Goal: Information Seeking & Learning: Learn about a topic

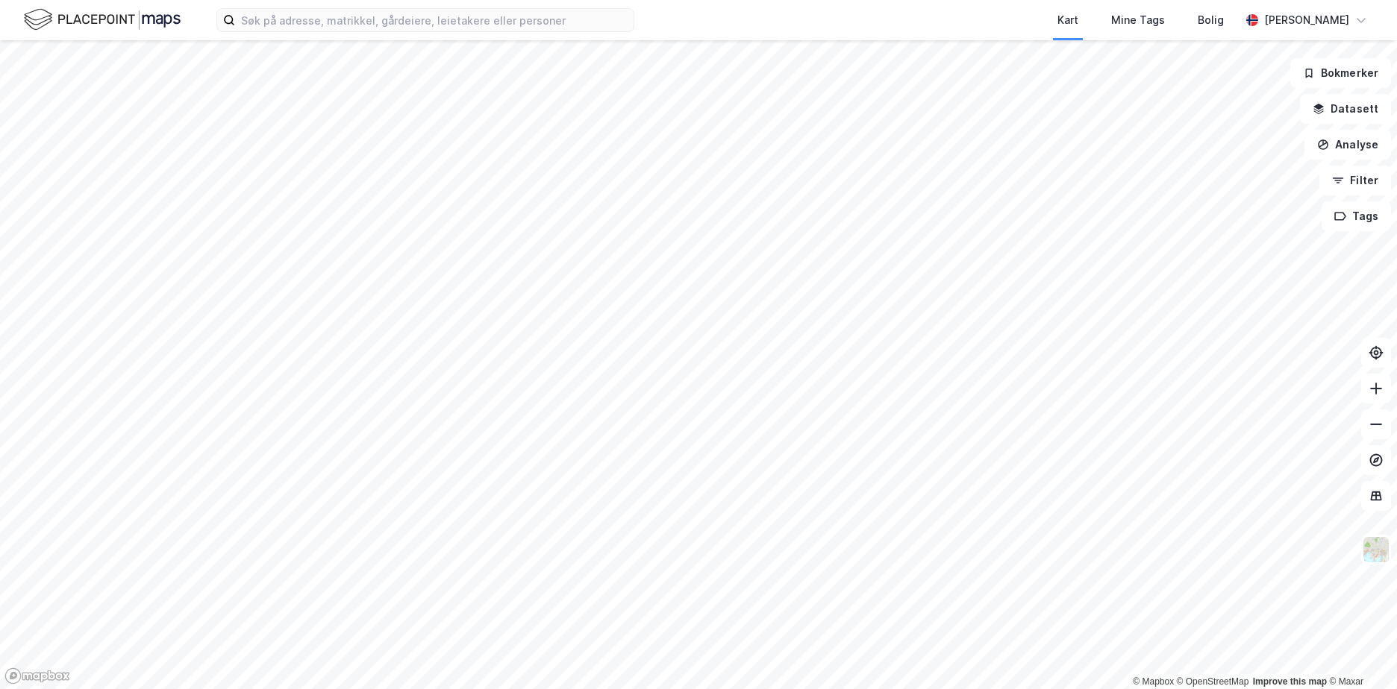
click at [640, 689] on html "Kart Mine Tags Bolig [PERSON_NAME] © Mapbox © OpenStreetMap Improve this map © …" at bounding box center [698, 344] width 1397 height 689
click at [542, 689] on html "Kart Mine Tags Bolig [PERSON_NAME] © Mapbox © OpenStreetMap Improve this map © …" at bounding box center [698, 344] width 1397 height 689
click at [249, 689] on html "Kart Mine Tags Bolig [PERSON_NAME] © Mapbox © OpenStreetMap Improve this map © …" at bounding box center [698, 344] width 1397 height 689
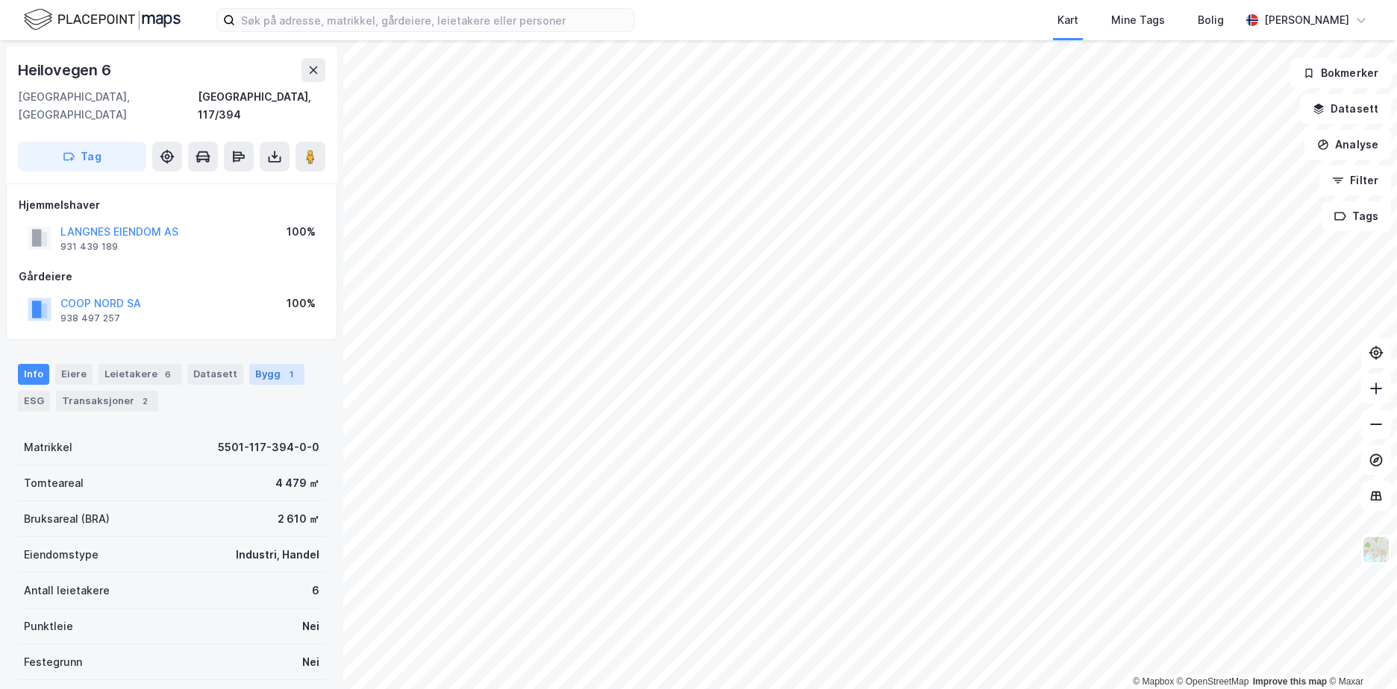
click at [256, 364] on div "Bygg 1" at bounding box center [276, 374] width 55 height 21
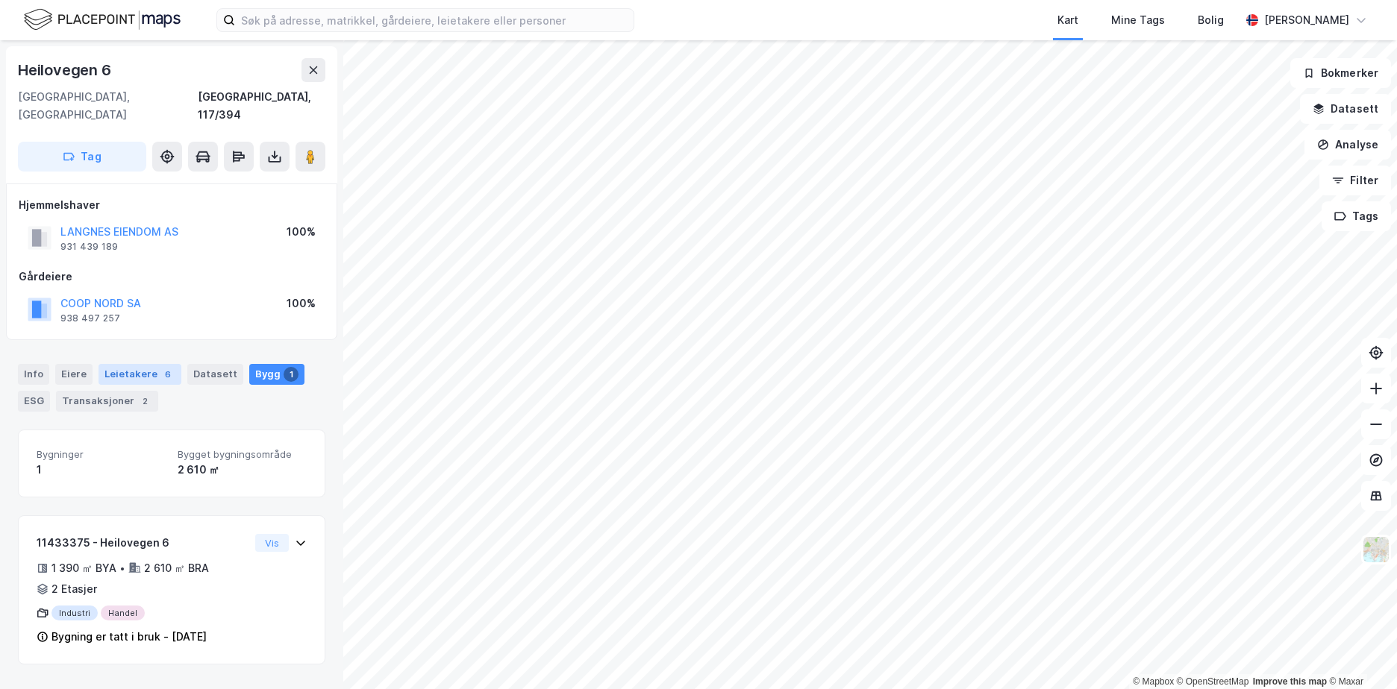
click at [125, 364] on div "Leietakere 6" at bounding box center [139, 374] width 83 height 21
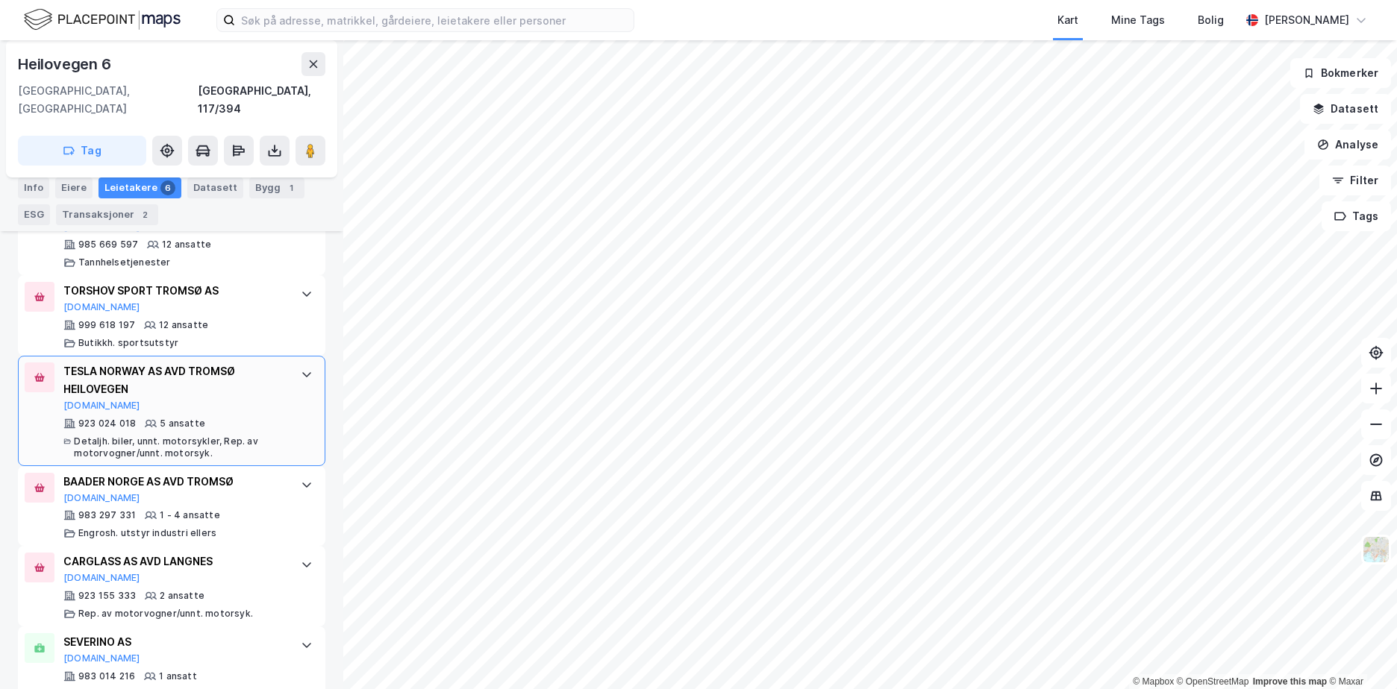
scroll to position [523, 0]
click at [71, 216] on div "Transaksjoner 2" at bounding box center [107, 214] width 102 height 21
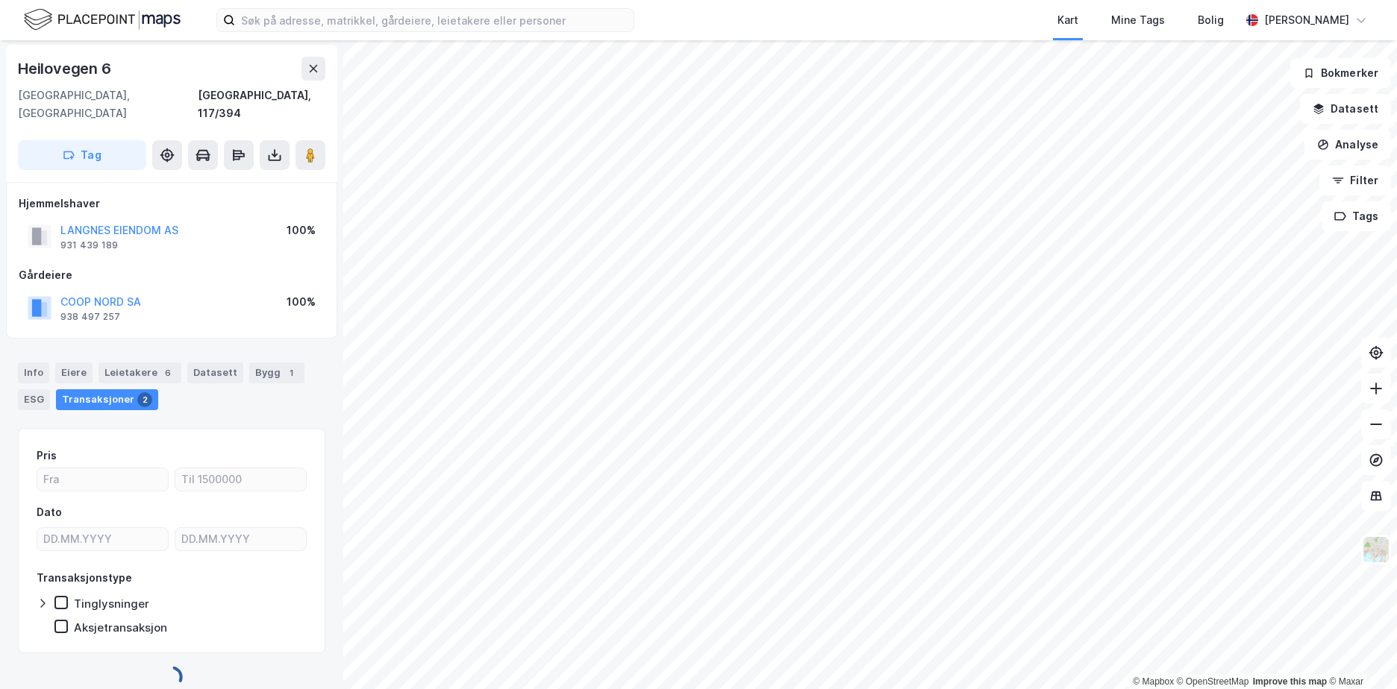
scroll to position [313, 0]
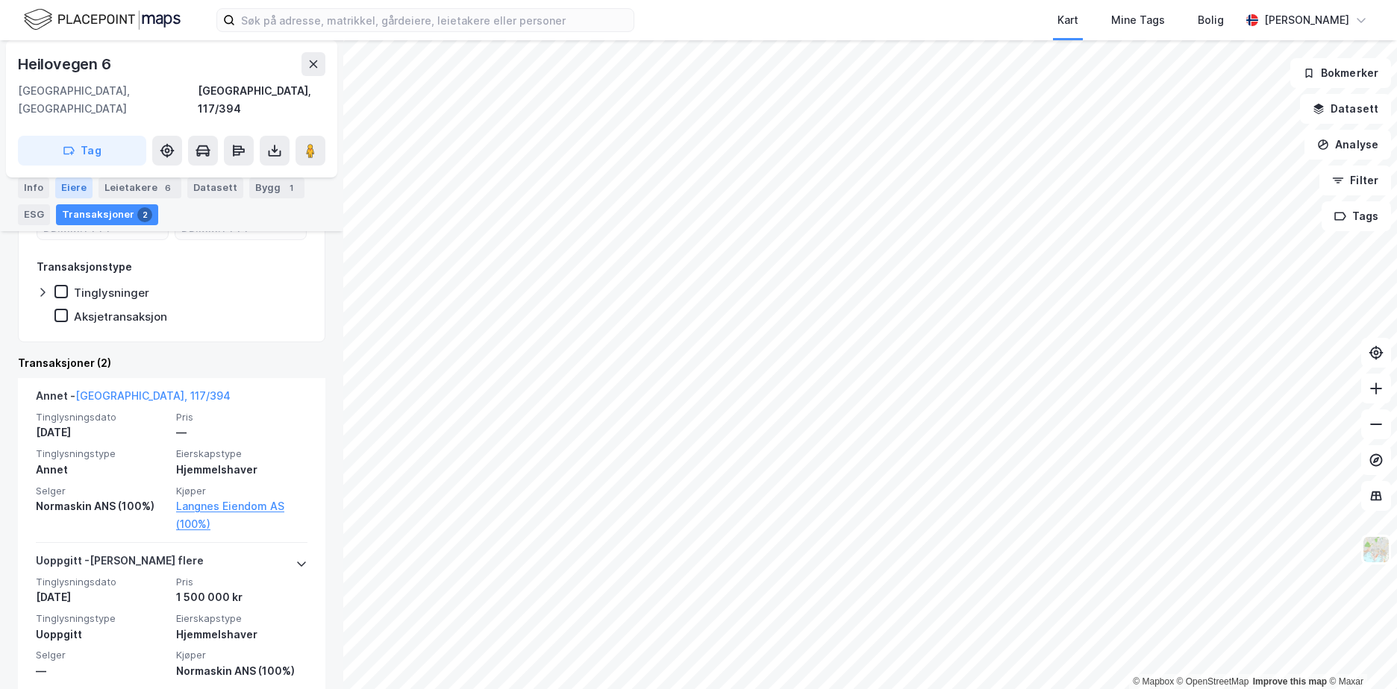
click at [66, 189] on div "Eiere" at bounding box center [73, 188] width 37 height 21
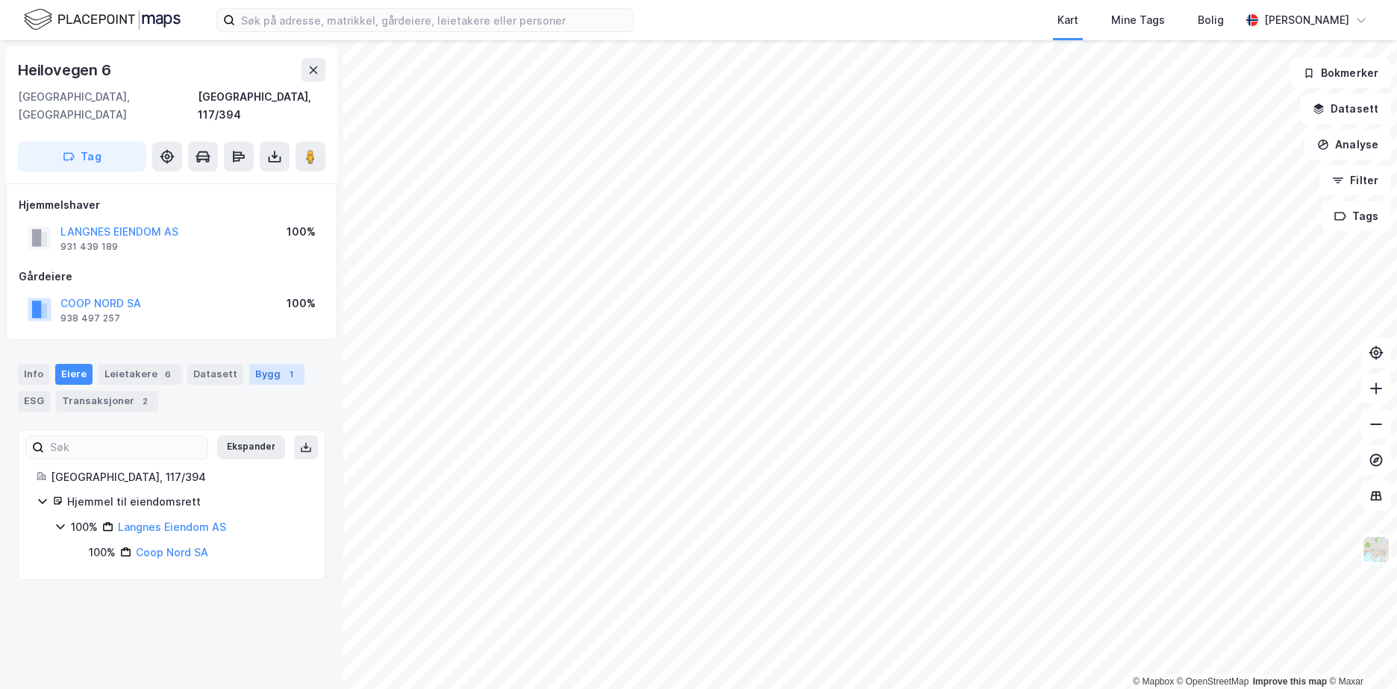
click at [263, 365] on div "Bygg 1" at bounding box center [276, 374] width 55 height 21
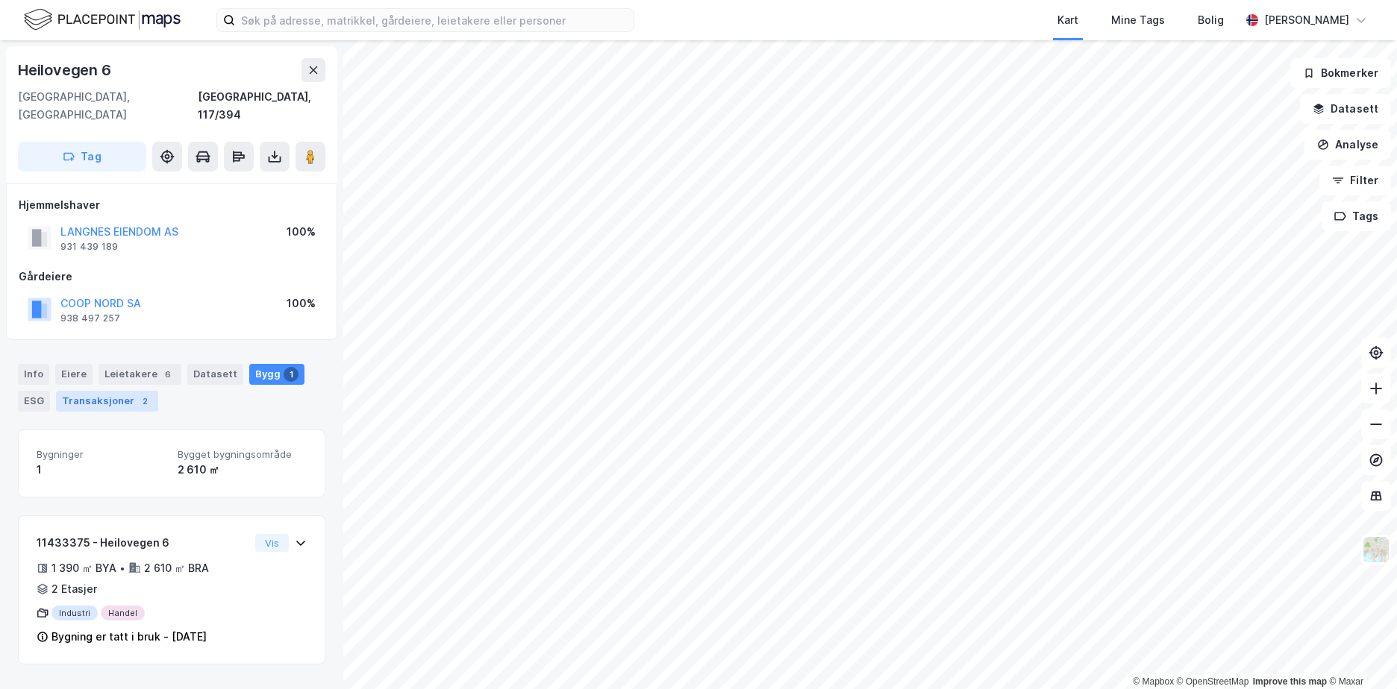
click at [85, 393] on div "Transaksjoner 2" at bounding box center [107, 401] width 102 height 21
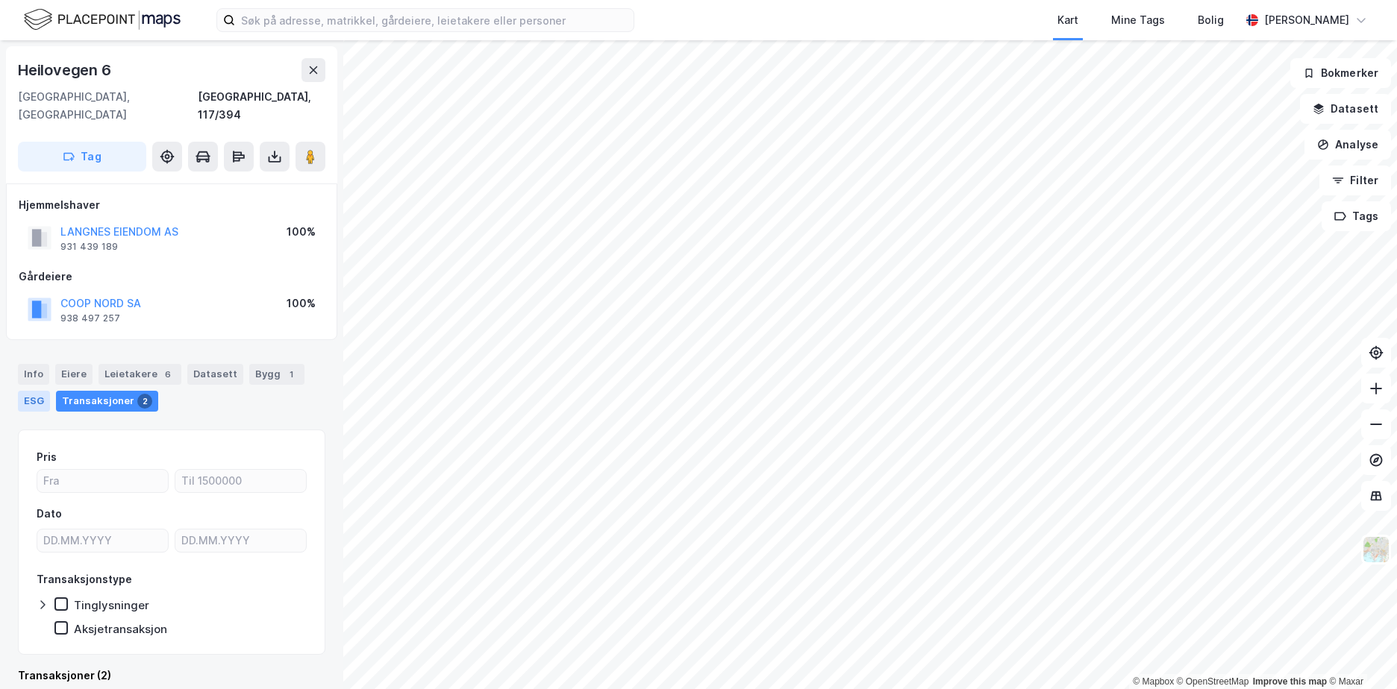
click at [24, 391] on div "ESG" at bounding box center [34, 401] width 32 height 21
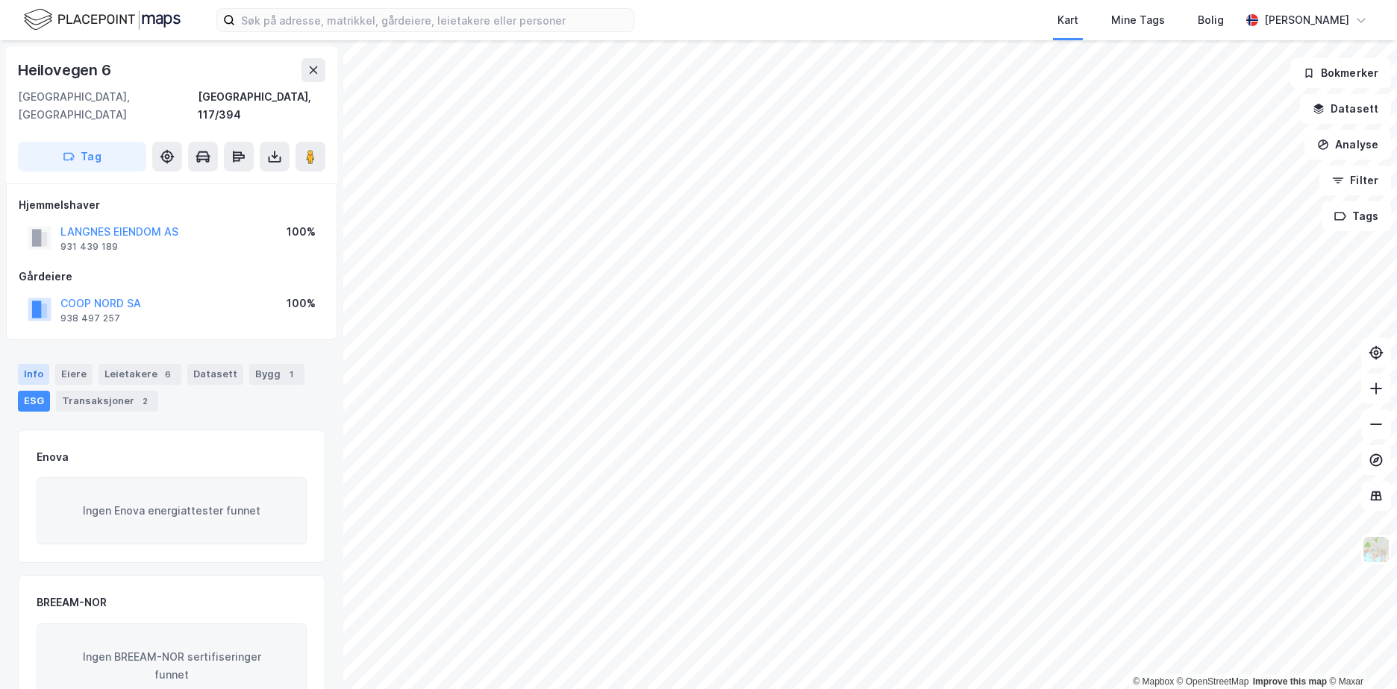
click at [18, 364] on div "Info" at bounding box center [33, 374] width 31 height 21
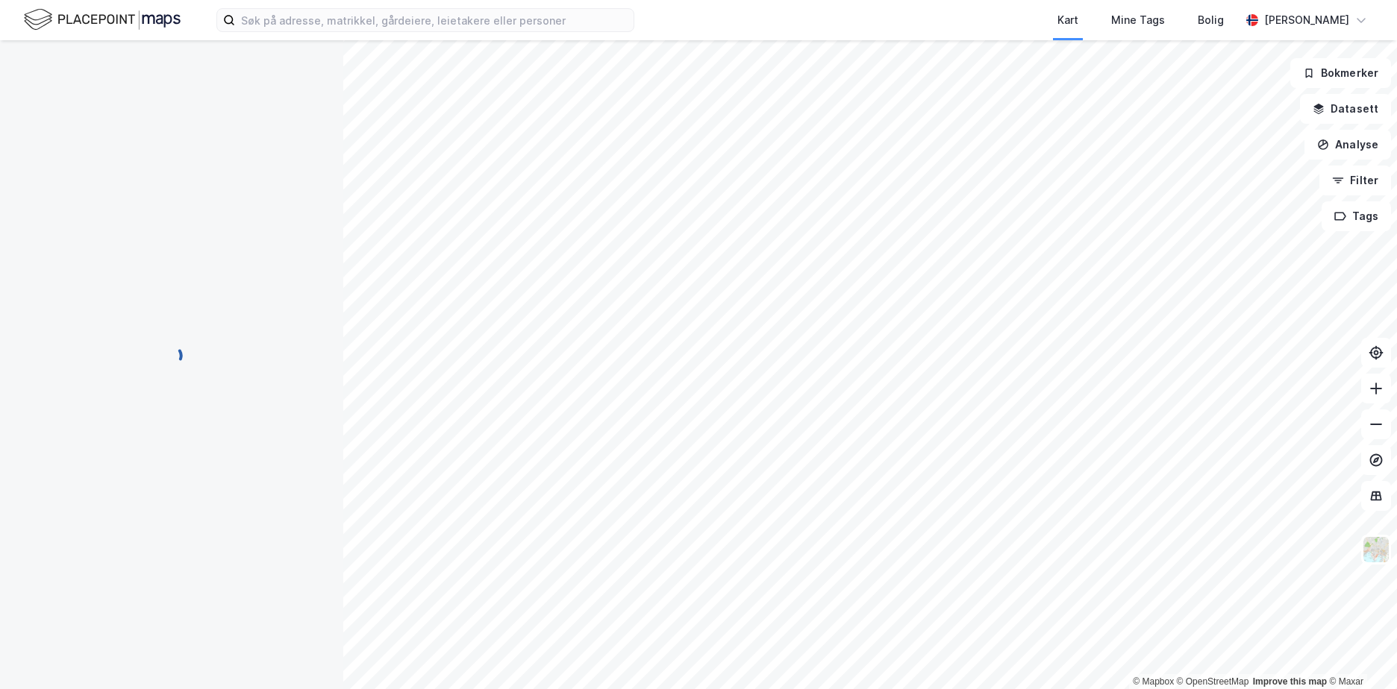
scroll to position [1, 0]
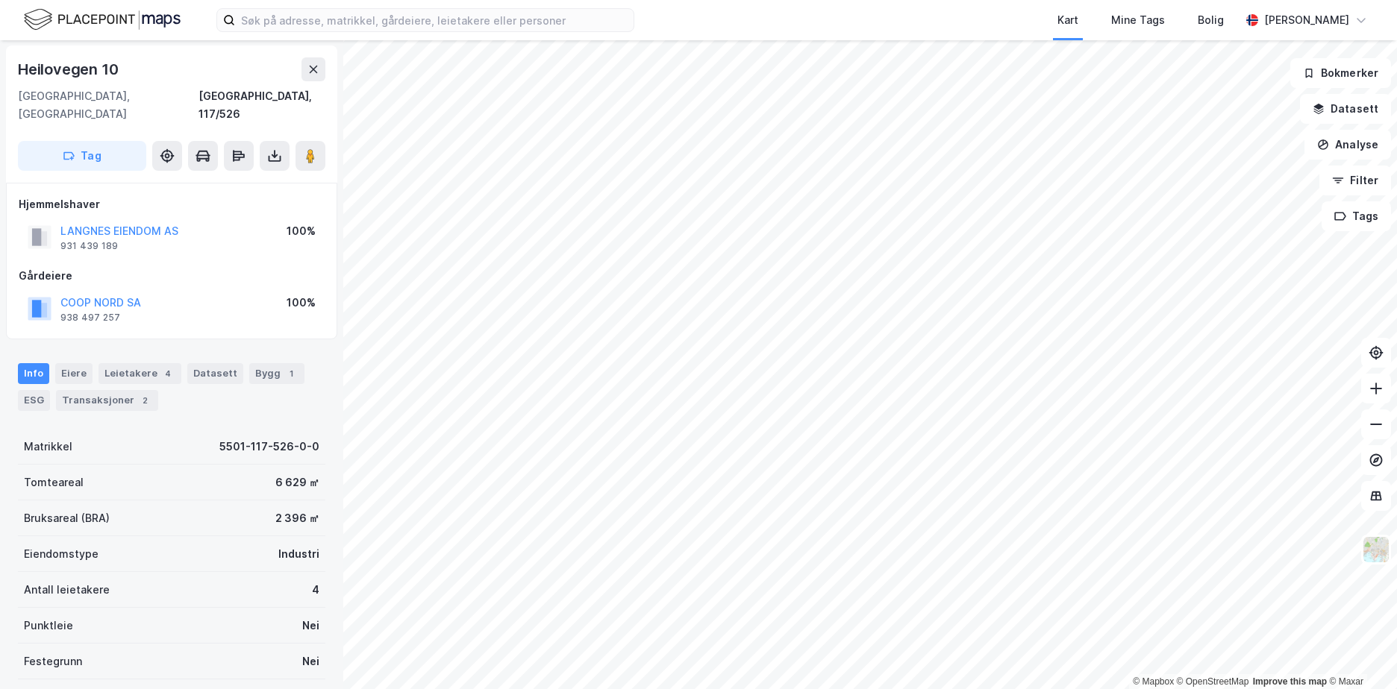
click at [130, 553] on div "Eiendomstype Industri" at bounding box center [171, 554] width 307 height 36
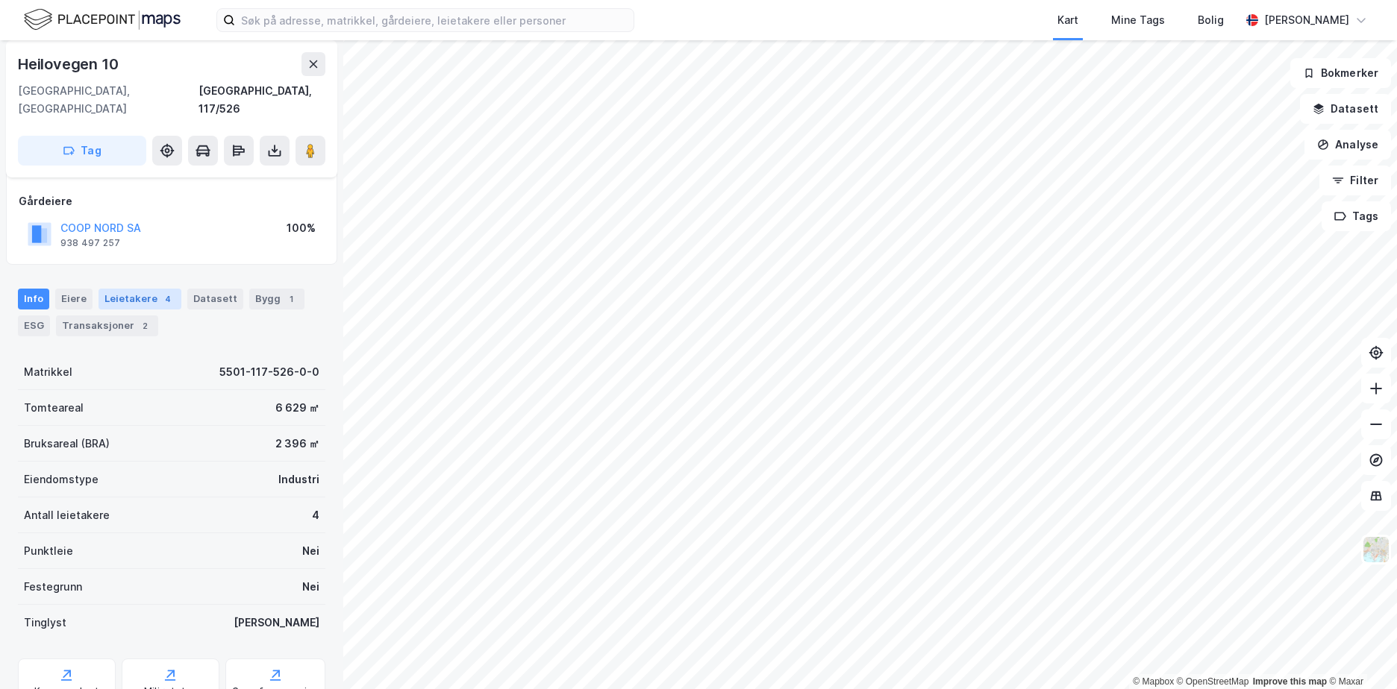
click at [125, 289] on div "Leietakere 4" at bounding box center [139, 299] width 83 height 21
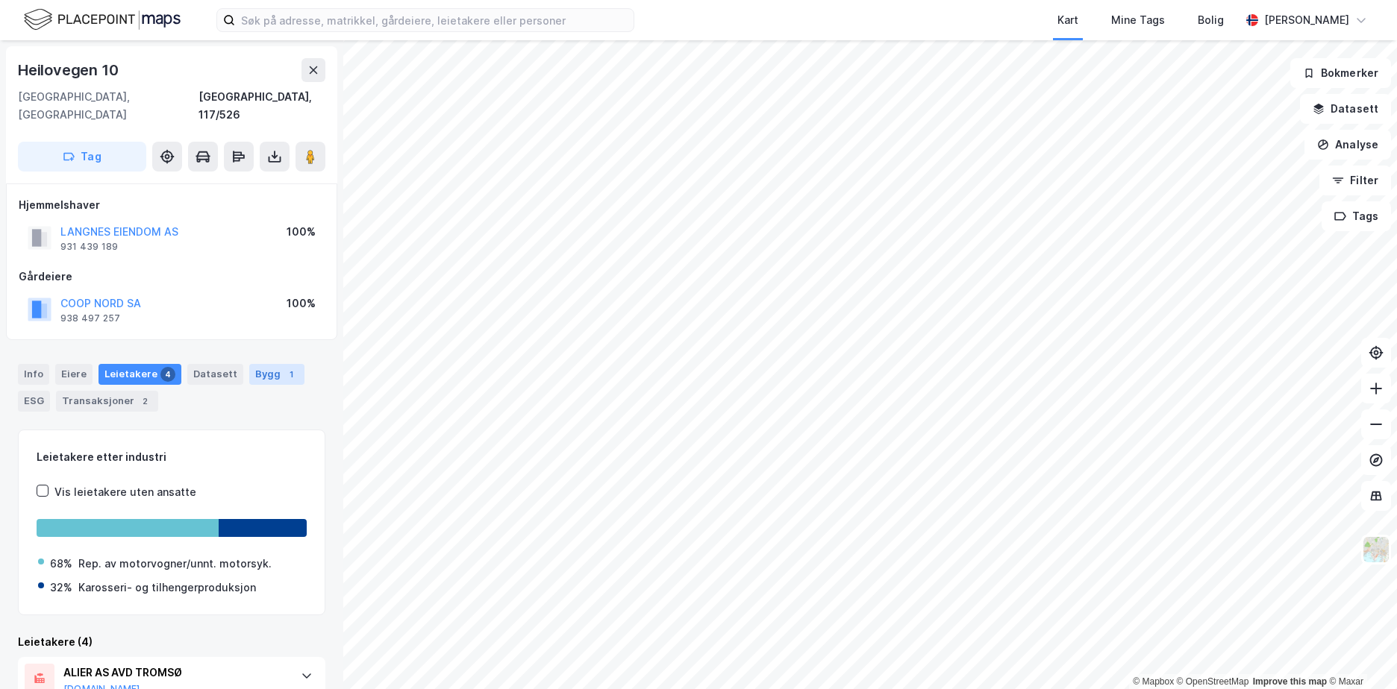
click at [256, 364] on div "Bygg 1" at bounding box center [276, 374] width 55 height 21
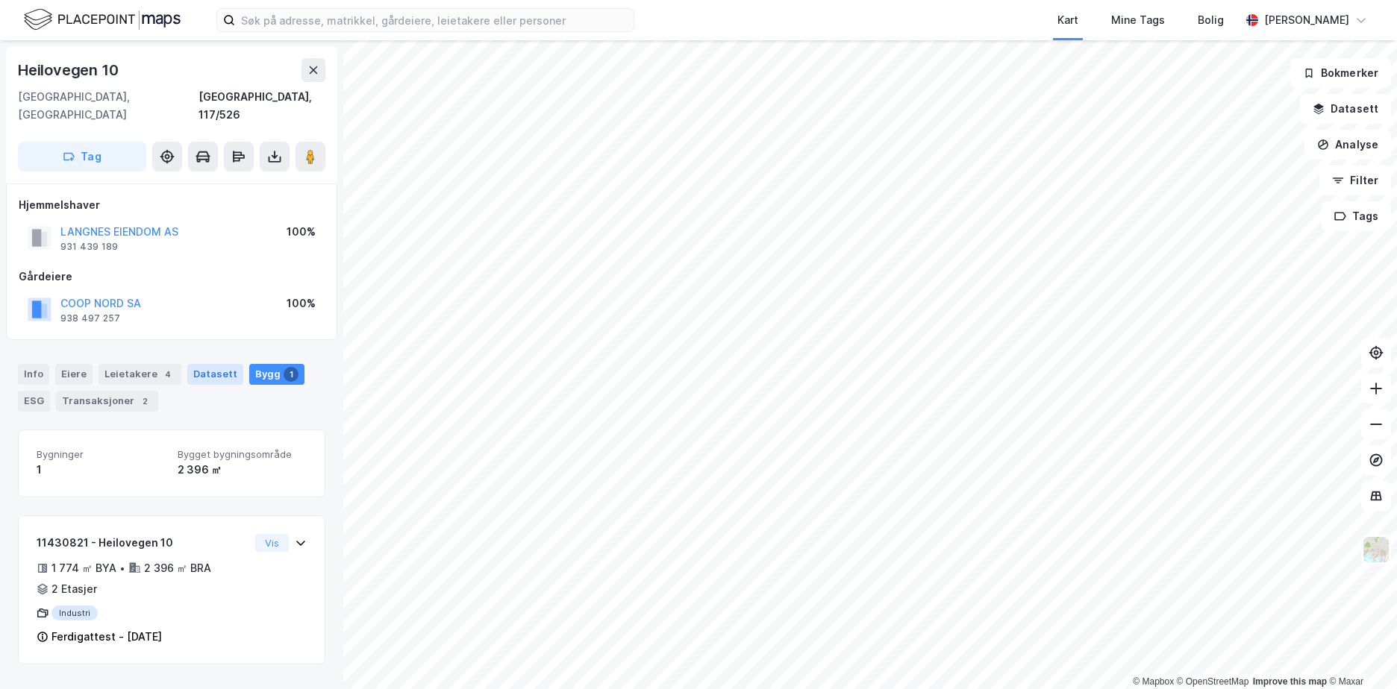
click at [213, 364] on div "Datasett" at bounding box center [215, 374] width 56 height 21
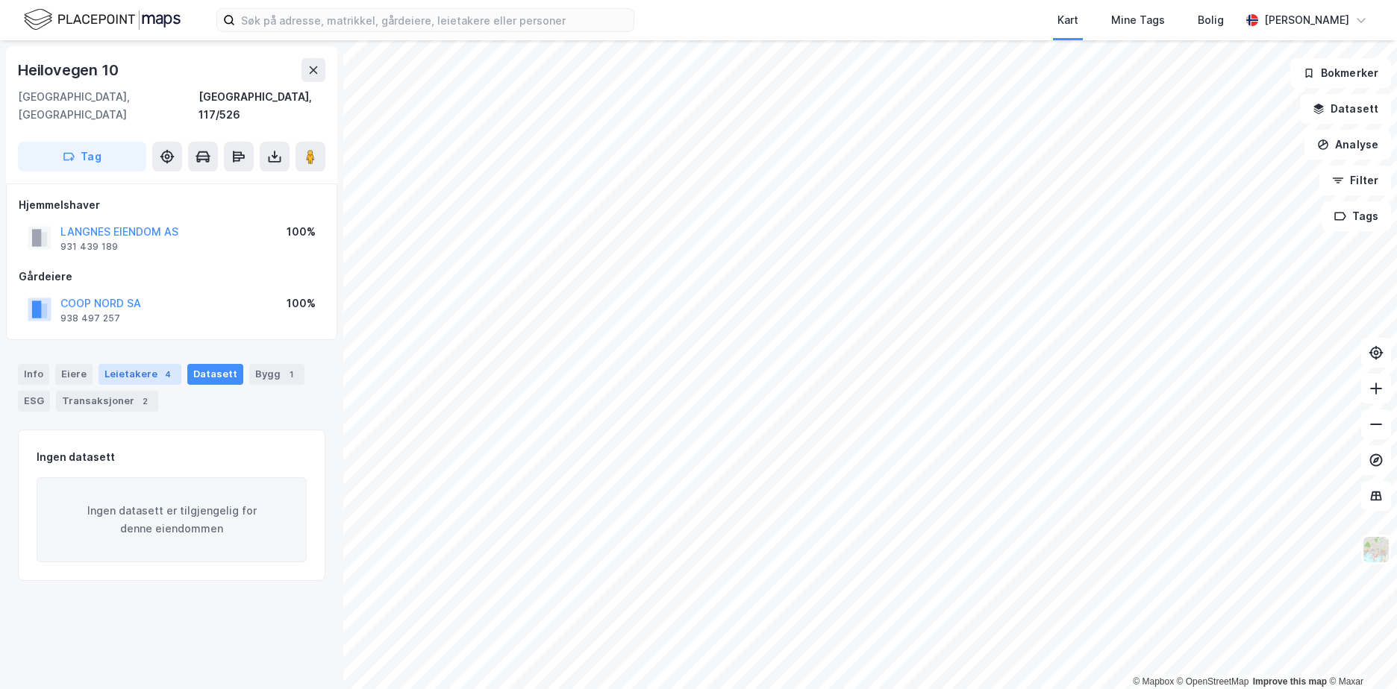
click at [163, 367] on div "4" at bounding box center [167, 374] width 15 height 15
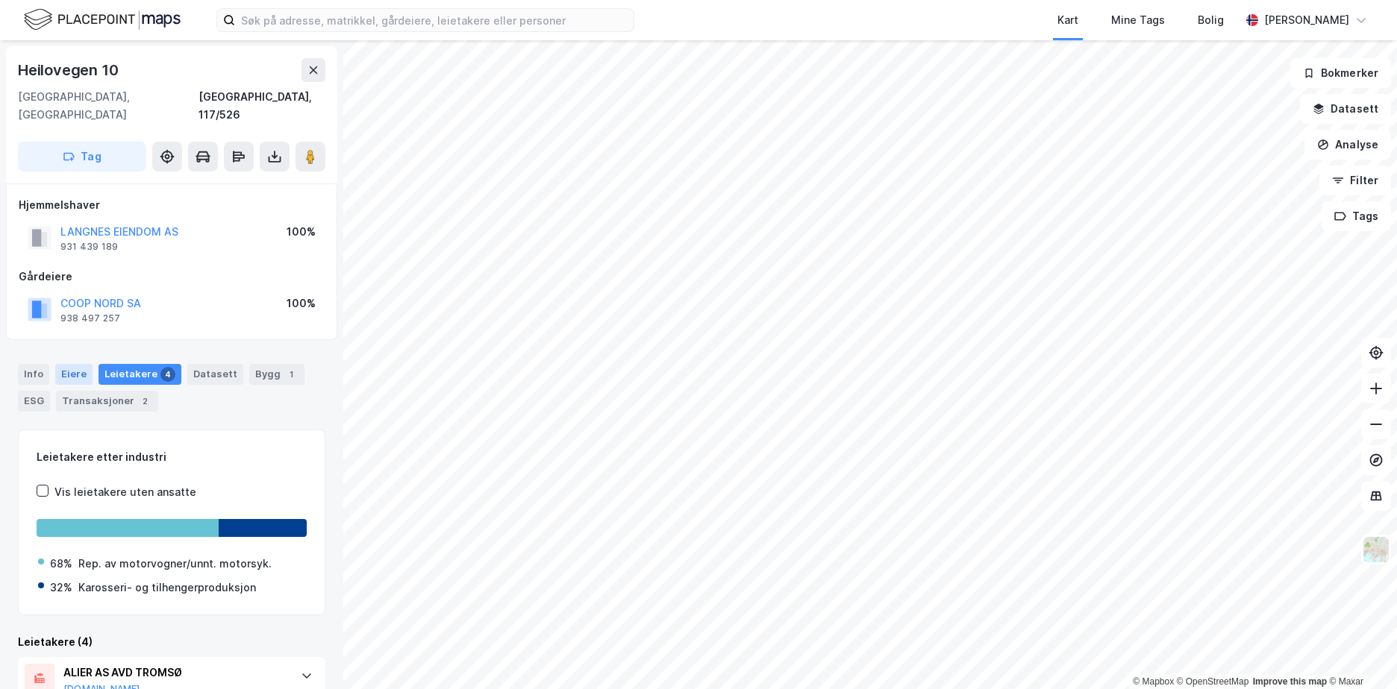
click at [78, 364] on div "Eiere" at bounding box center [73, 374] width 37 height 21
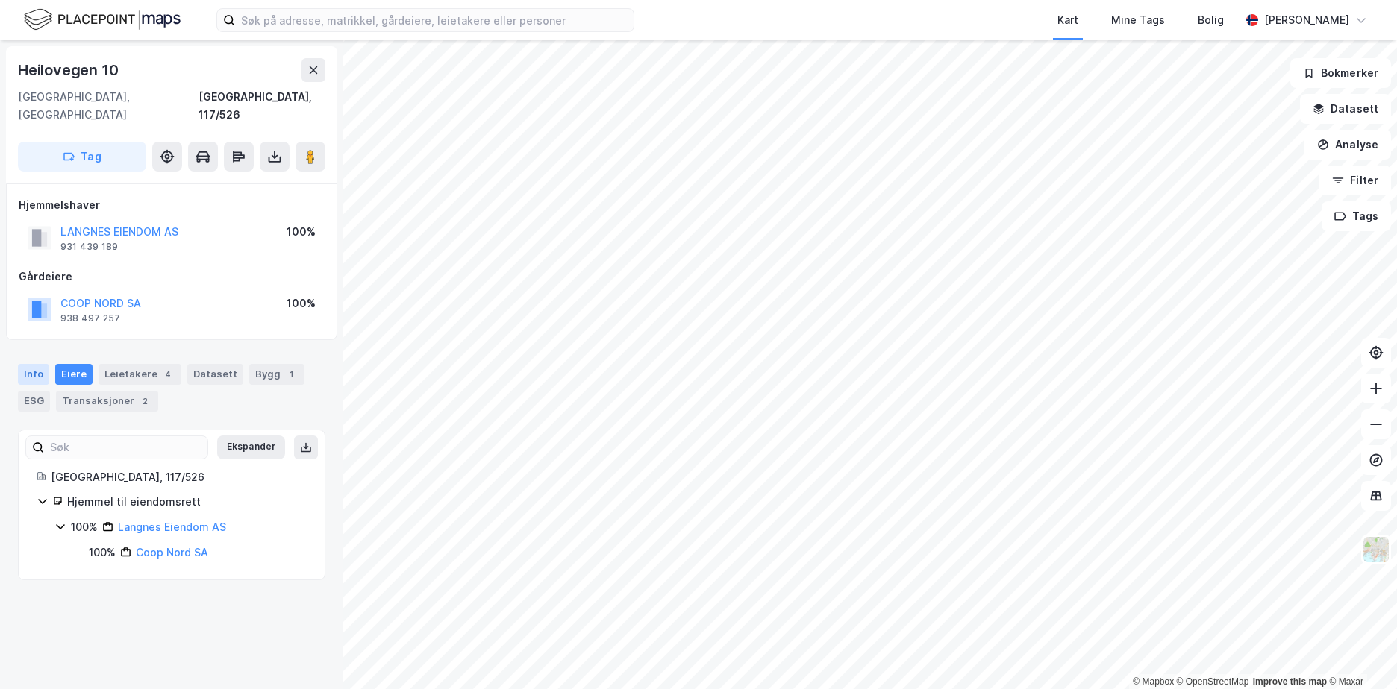
click at [33, 364] on div "Info" at bounding box center [33, 374] width 31 height 21
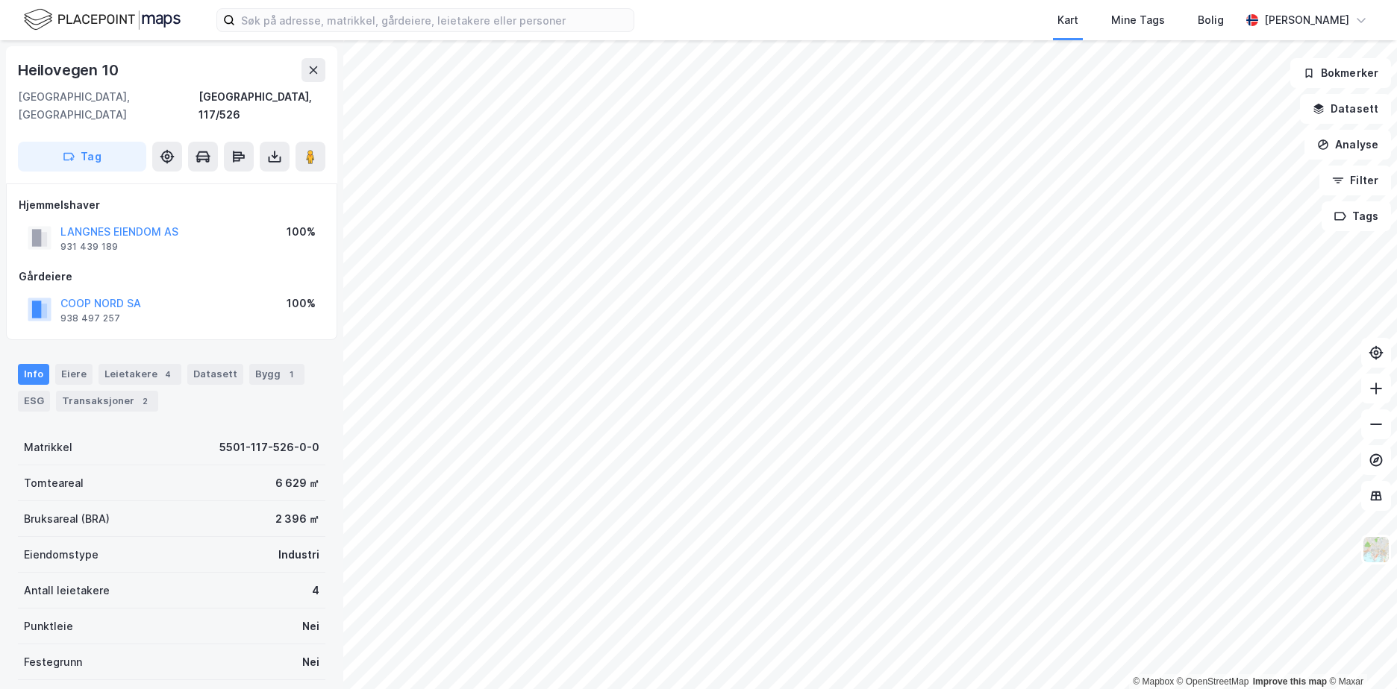
click at [31, 395] on div "Info [PERSON_NAME] 4 Datasett Bygg 1 ESG Transaksjoner 2" at bounding box center [171, 382] width 343 height 72
click at [31, 391] on div "ESG" at bounding box center [34, 401] width 32 height 21
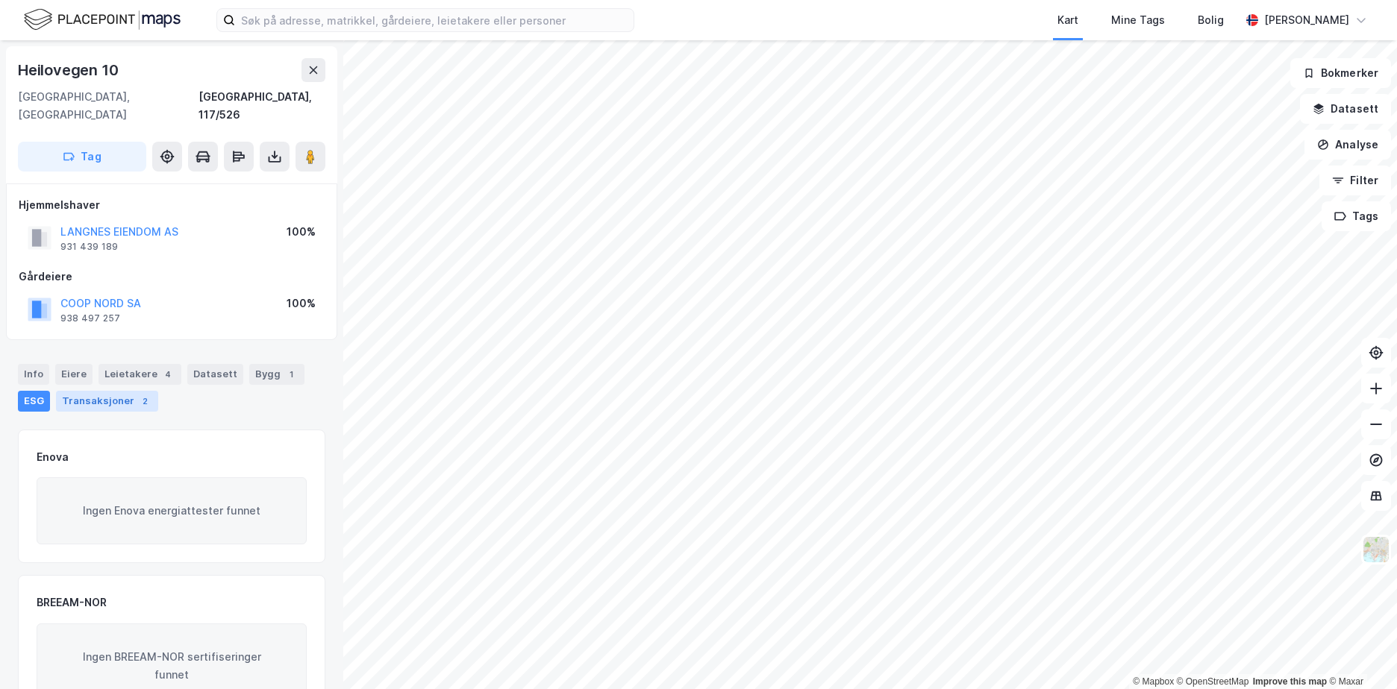
click at [81, 391] on div "Transaksjoner 2" at bounding box center [107, 401] width 102 height 21
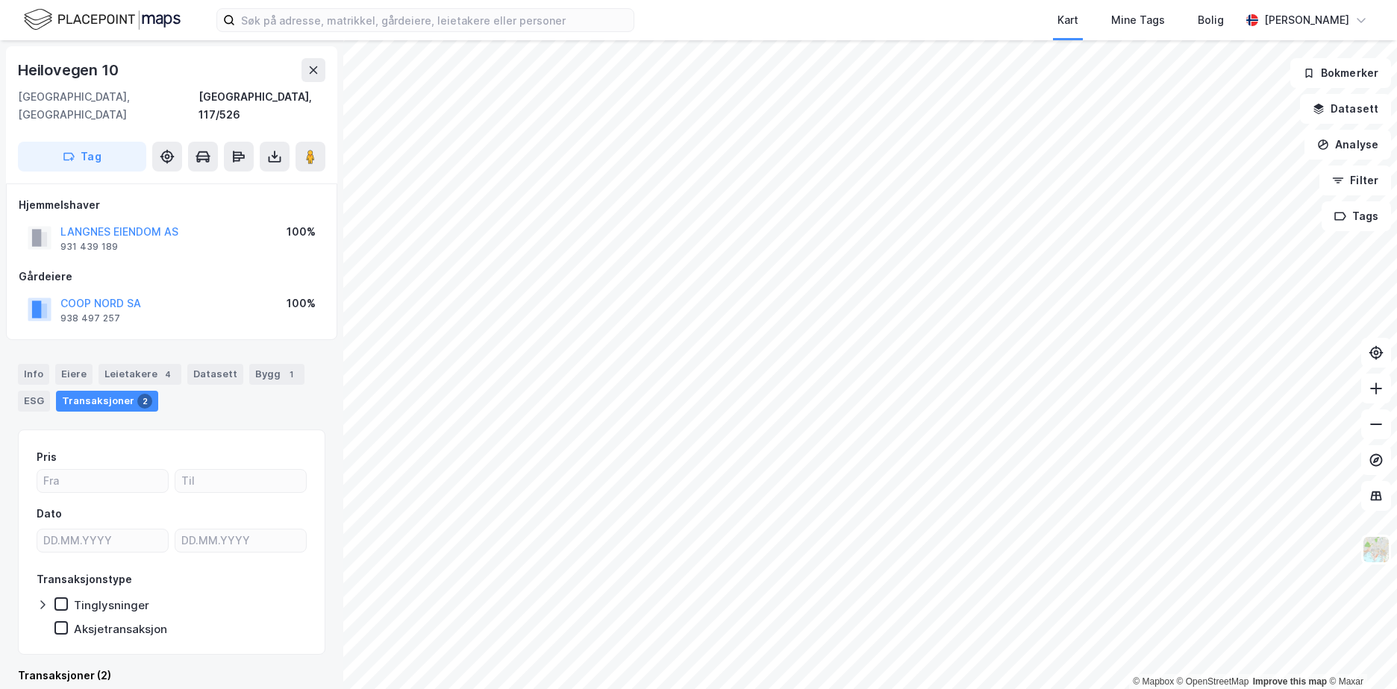
click at [109, 391] on div "Transaksjoner 2" at bounding box center [107, 401] width 102 height 21
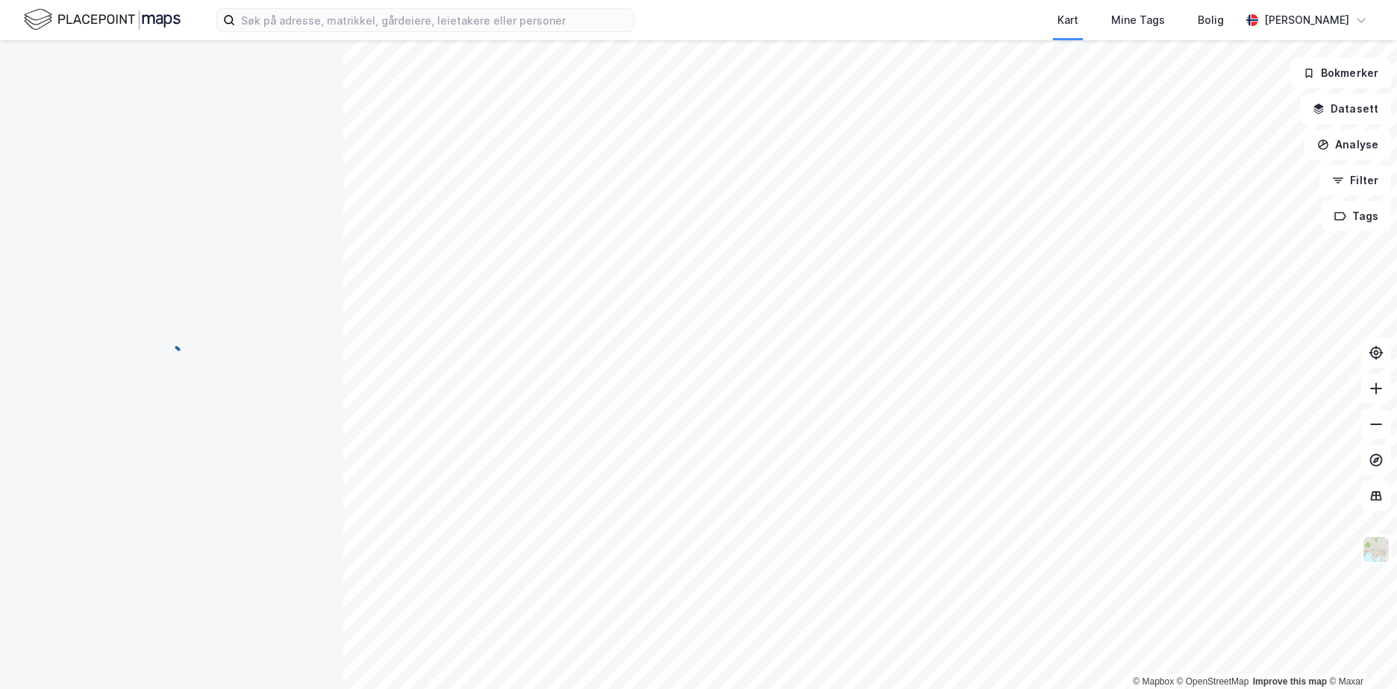
scroll to position [2, 0]
